Goal: Task Accomplishment & Management: Manage account settings

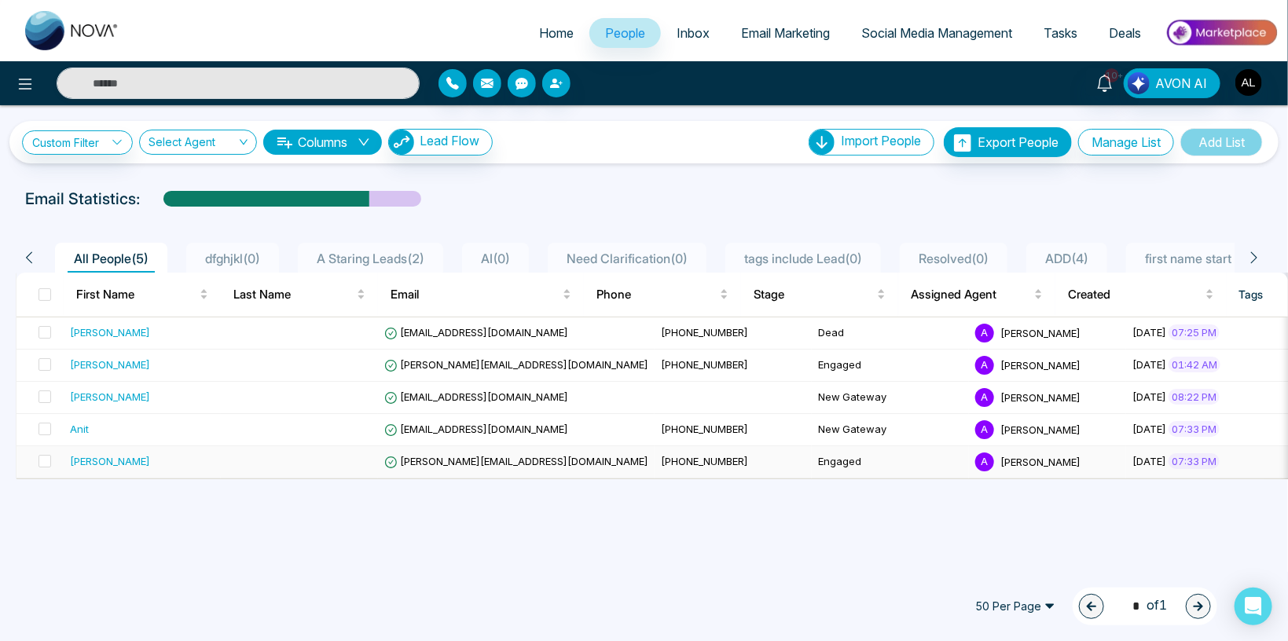
click at [436, 461] on span "[PERSON_NAME][EMAIL_ADDRESS][DOMAIN_NAME]" at bounding box center [516, 461] width 264 height 13
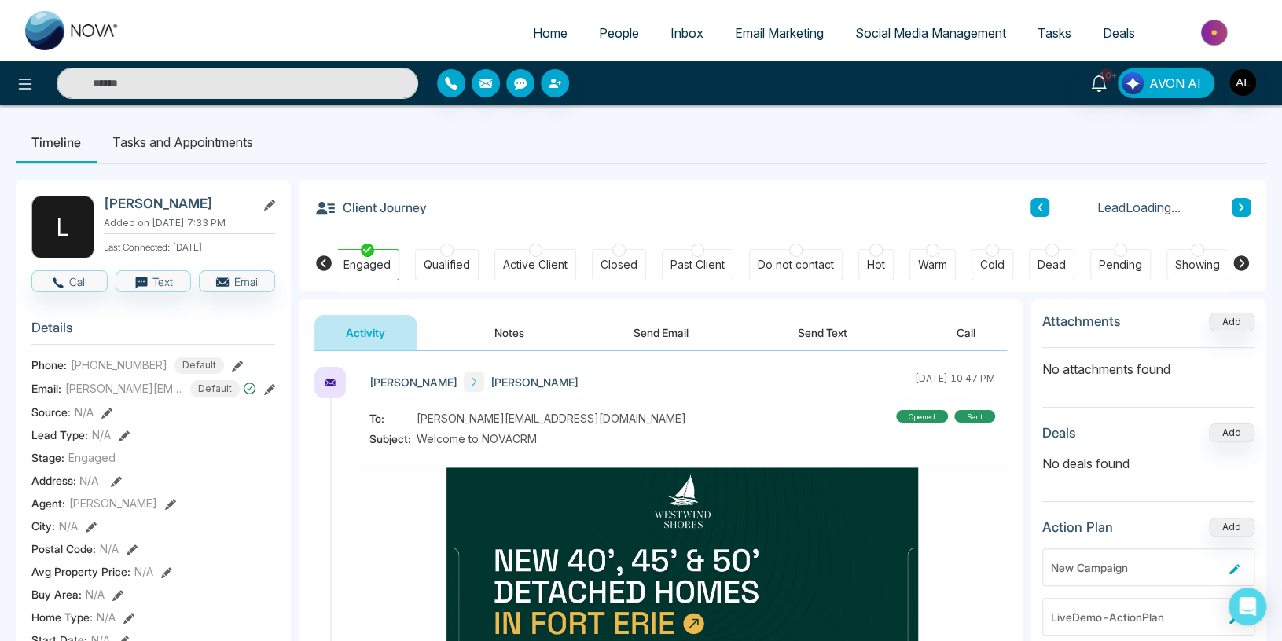
scroll to position [0, 166]
click at [1051, 269] on div "Dead" at bounding box center [1051, 265] width 28 height 16
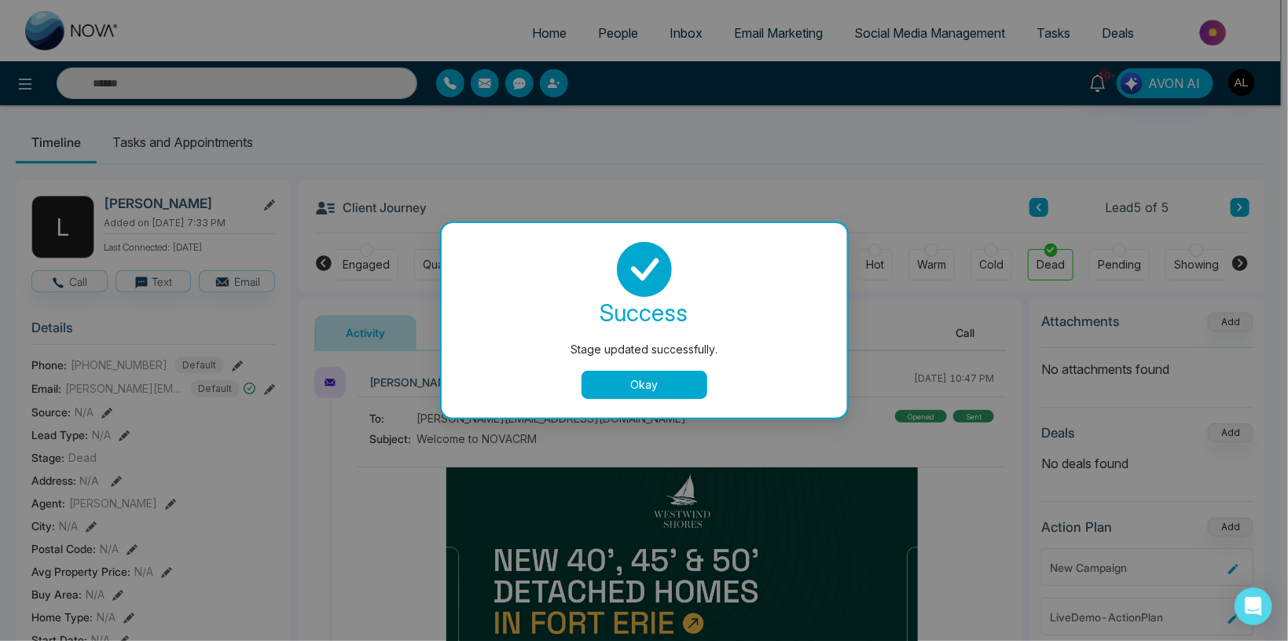
click at [652, 384] on button "Okay" at bounding box center [645, 385] width 126 height 28
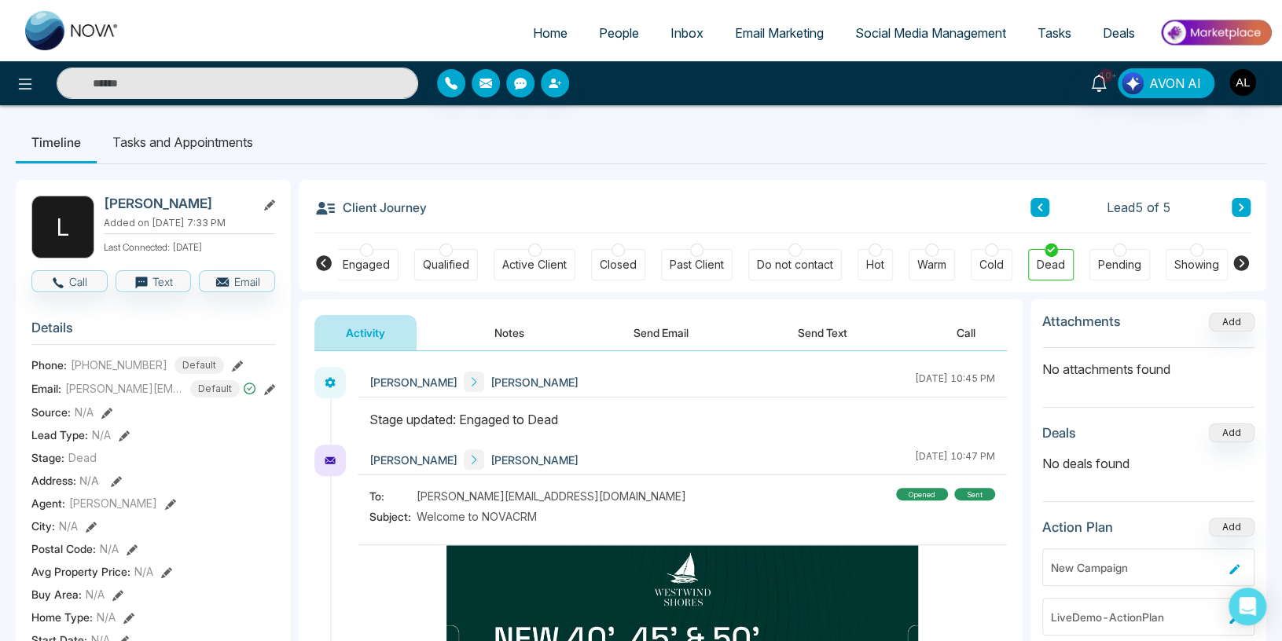
click at [502, 325] on button "Notes" at bounding box center [509, 332] width 93 height 35
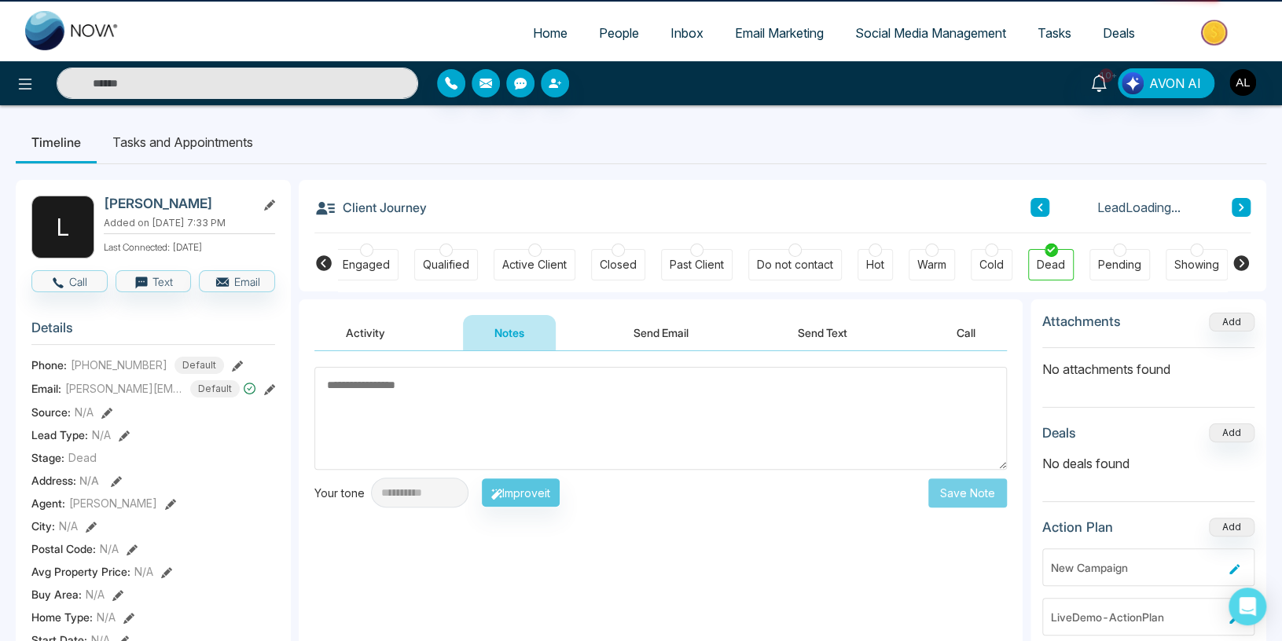
click at [384, 325] on button "Activity" at bounding box center [365, 332] width 102 height 35
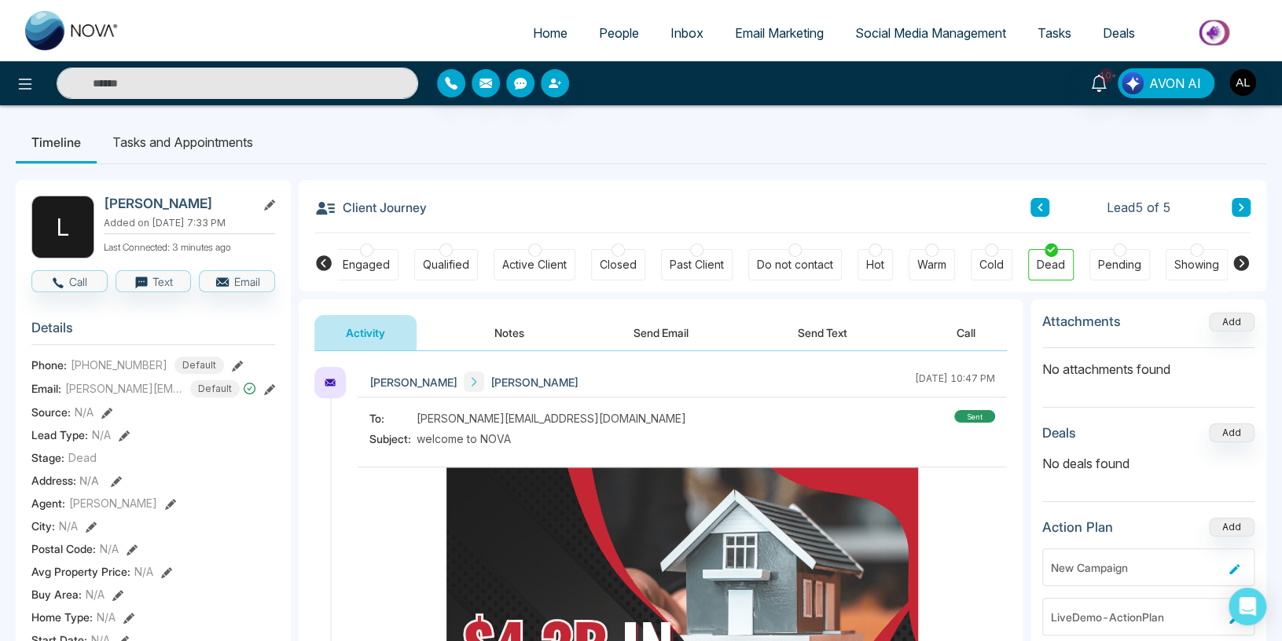
click at [507, 322] on button "Notes" at bounding box center [509, 332] width 93 height 35
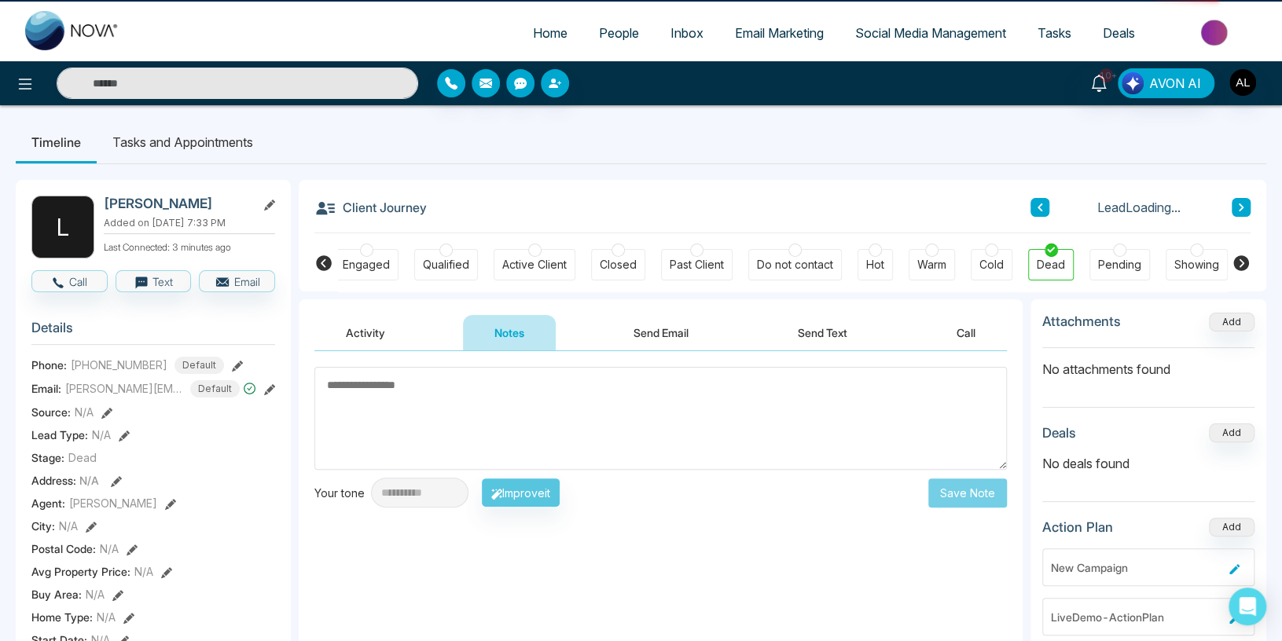
click at [376, 337] on button "Activity" at bounding box center [365, 332] width 102 height 35
